Goal: Find specific page/section: Find specific page/section

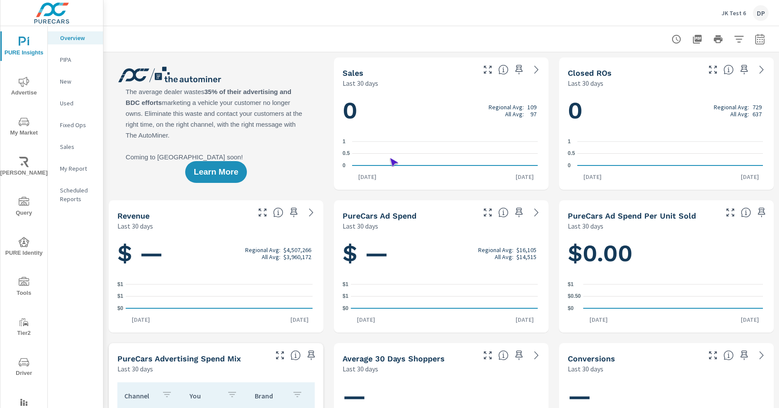
click at [22, 367] on span "Driver" at bounding box center [24, 367] width 42 height 21
